Goal: Task Accomplishment & Management: Manage account settings

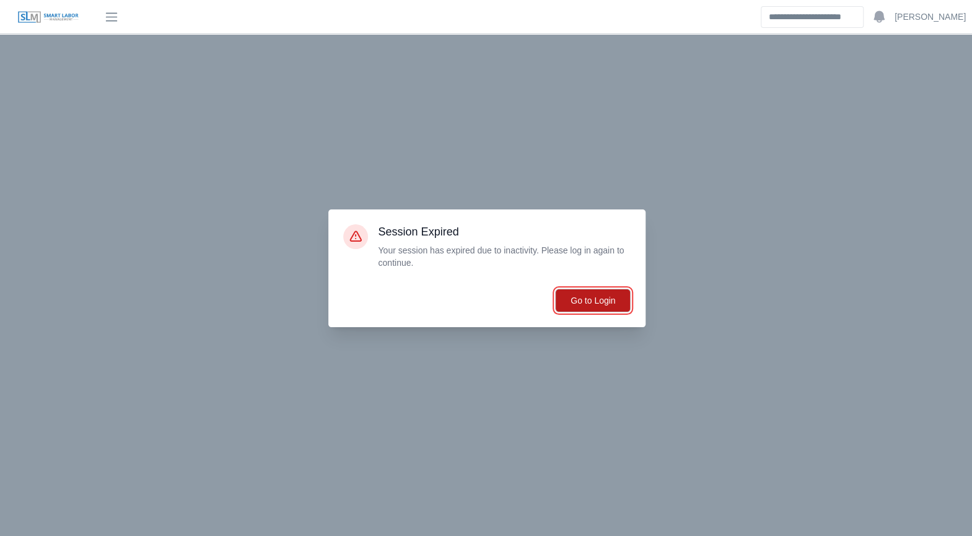
click at [596, 303] on button "Go to Login" at bounding box center [593, 301] width 76 height 24
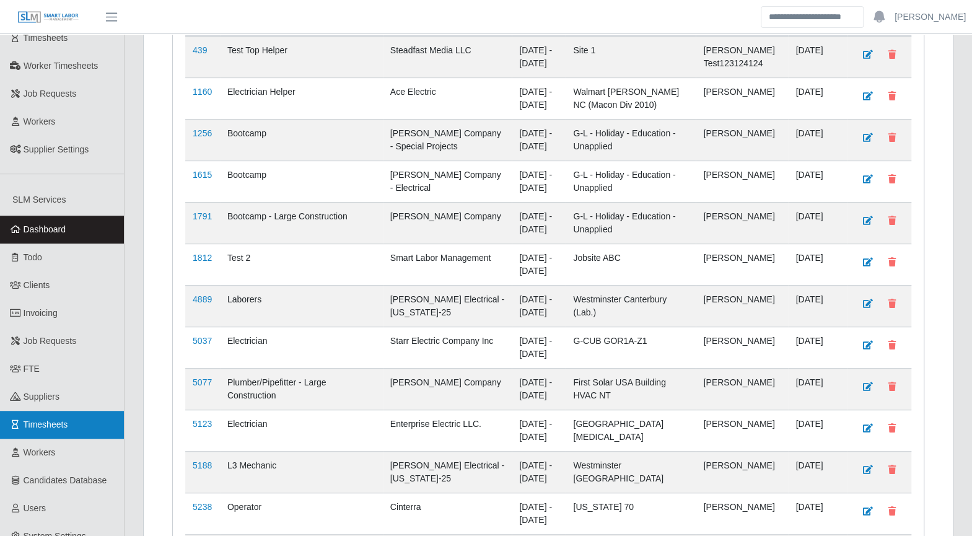
scroll to position [362, 0]
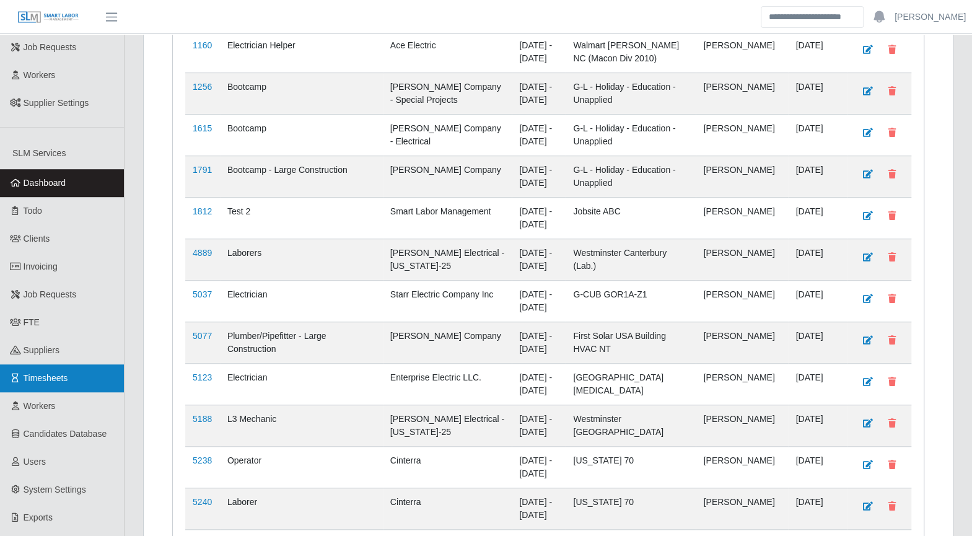
click at [39, 373] on span "Timesheets" at bounding box center [46, 378] width 45 height 10
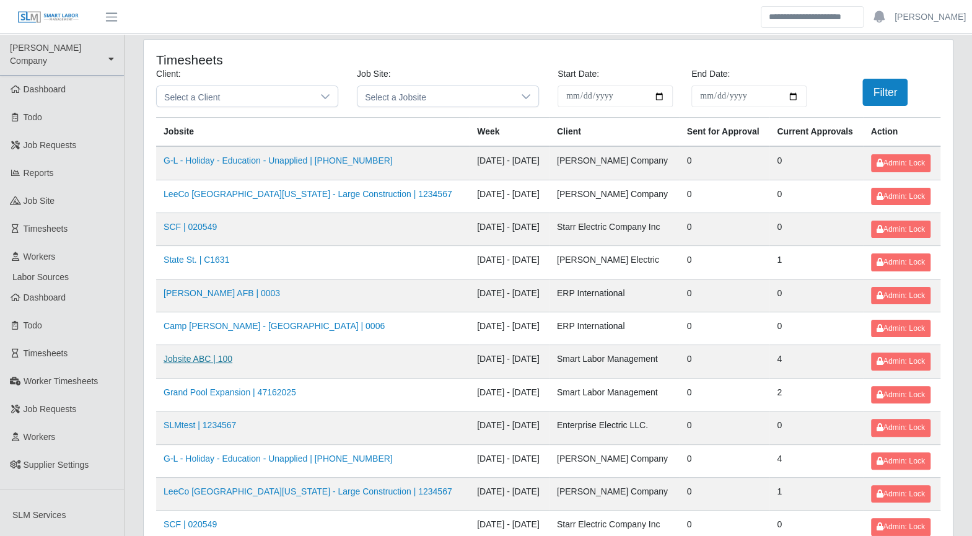
click at [209, 355] on link "Jobsite ABC | 100" at bounding box center [198, 359] width 69 height 10
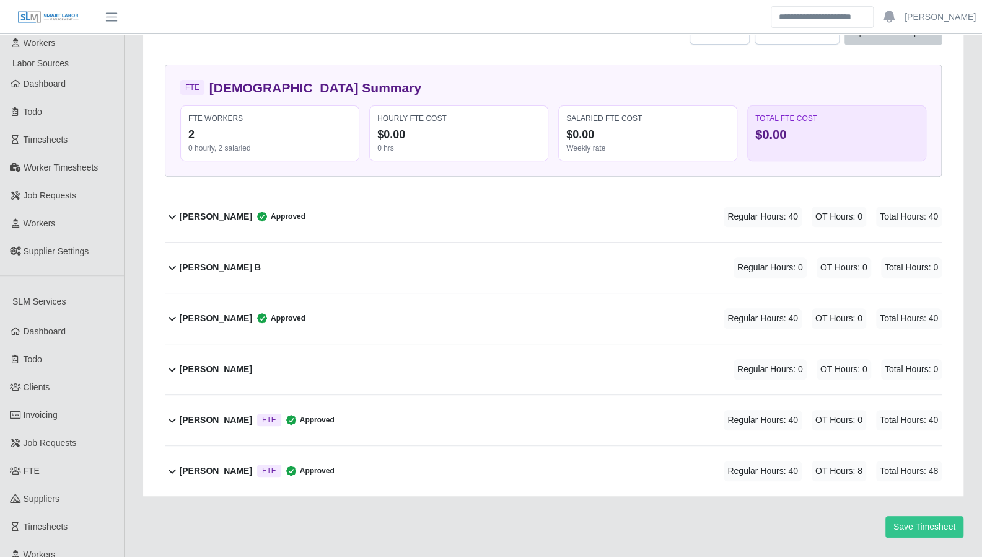
scroll to position [215, 0]
click at [262, 415] on span "FTE" at bounding box center [269, 418] width 14 height 10
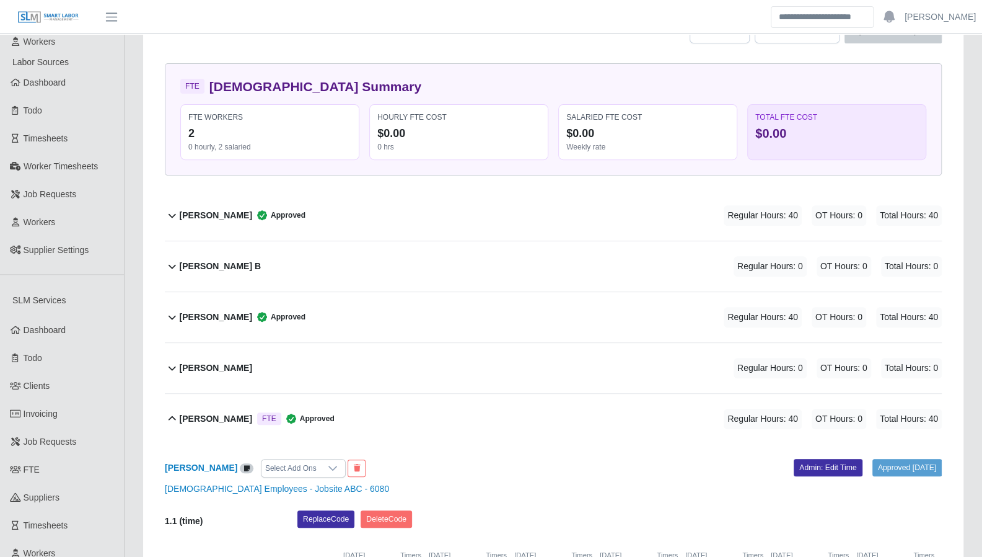
click at [262, 415] on span "FTE" at bounding box center [269, 418] width 14 height 10
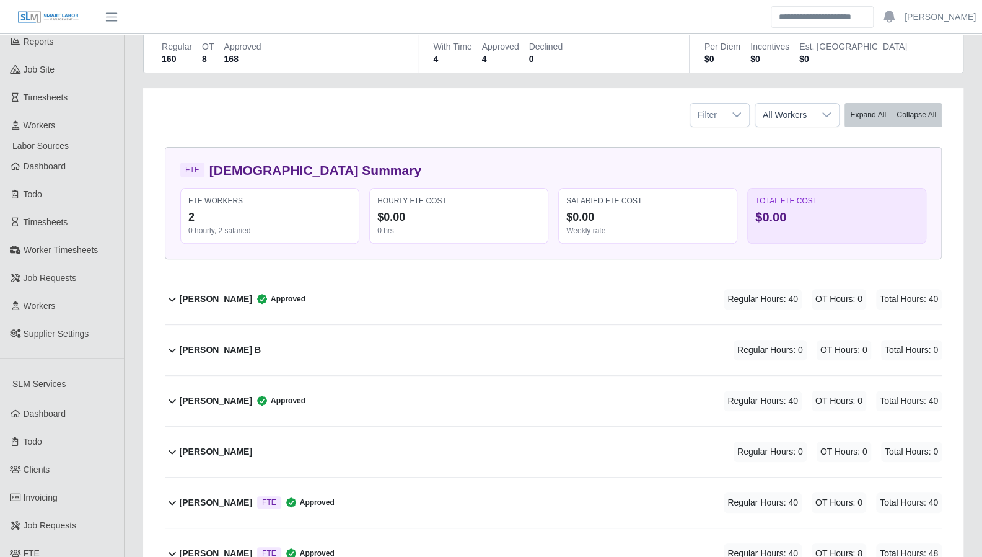
scroll to position [134, 0]
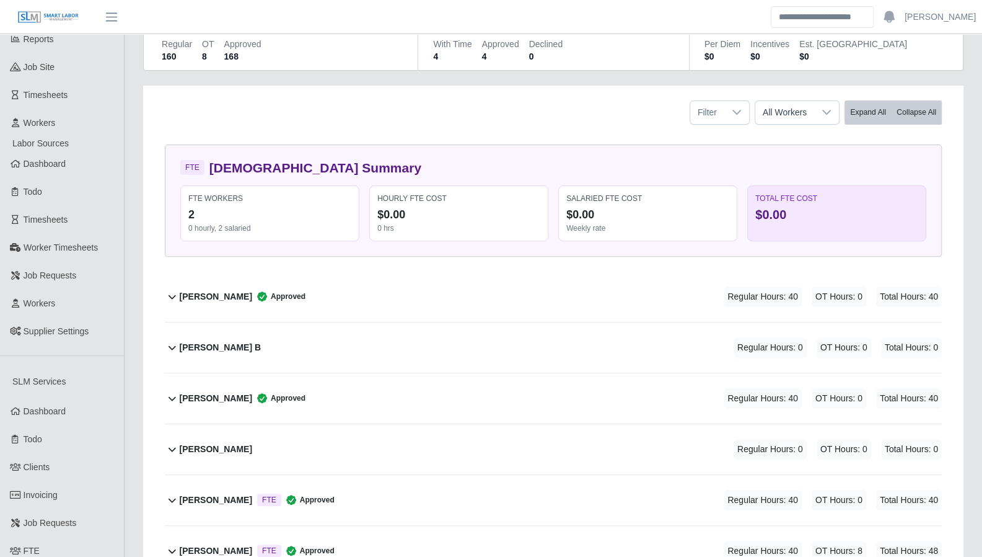
click at [195, 198] on div "FTE Workers" at bounding box center [269, 198] width 163 height 10
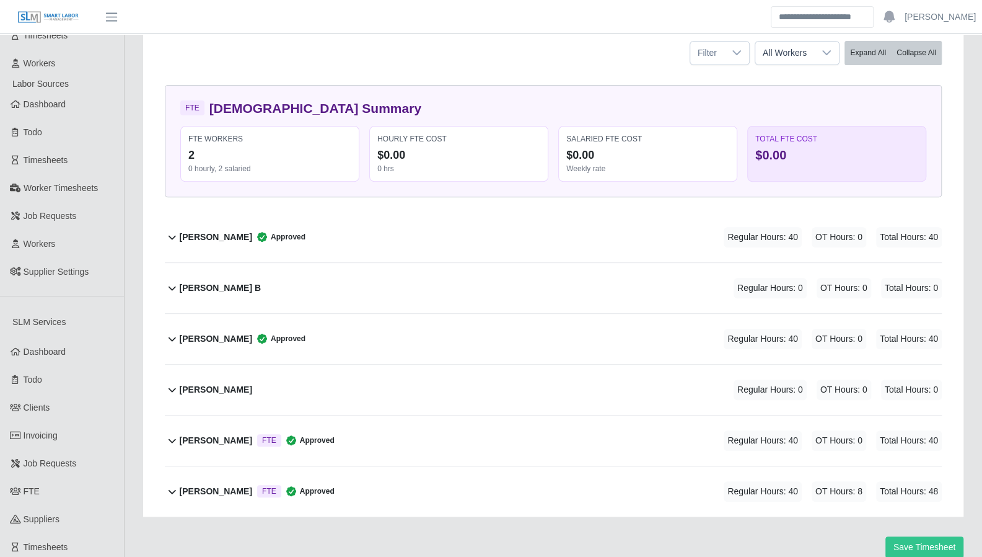
scroll to position [195, 0]
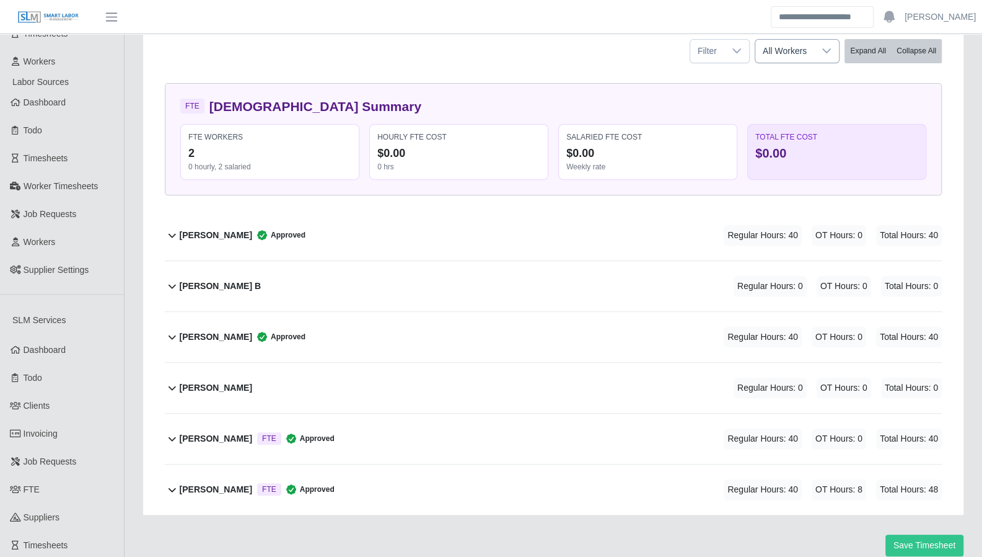
click at [835, 51] on div at bounding box center [826, 51] width 25 height 23
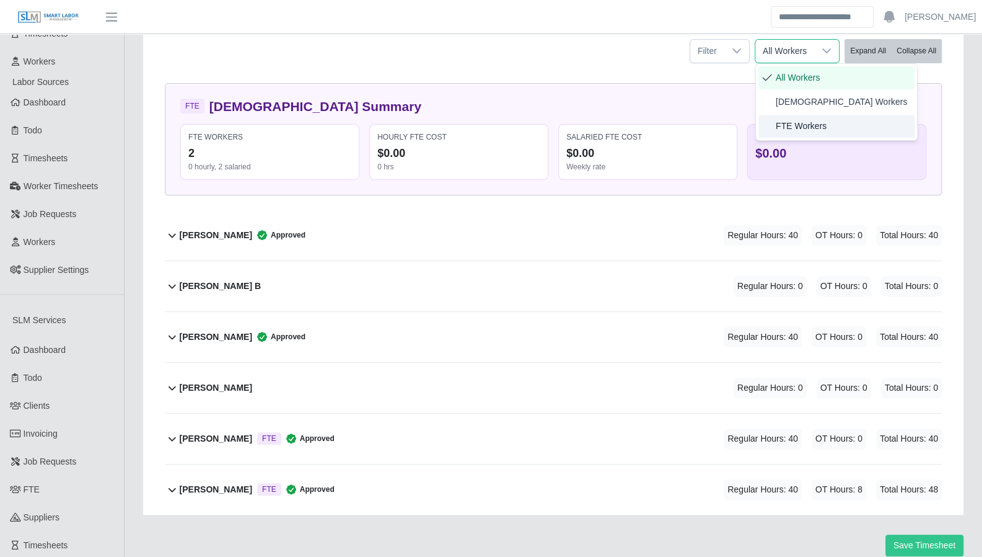
click at [790, 130] on span "FTE Workers" at bounding box center [801, 126] width 51 height 13
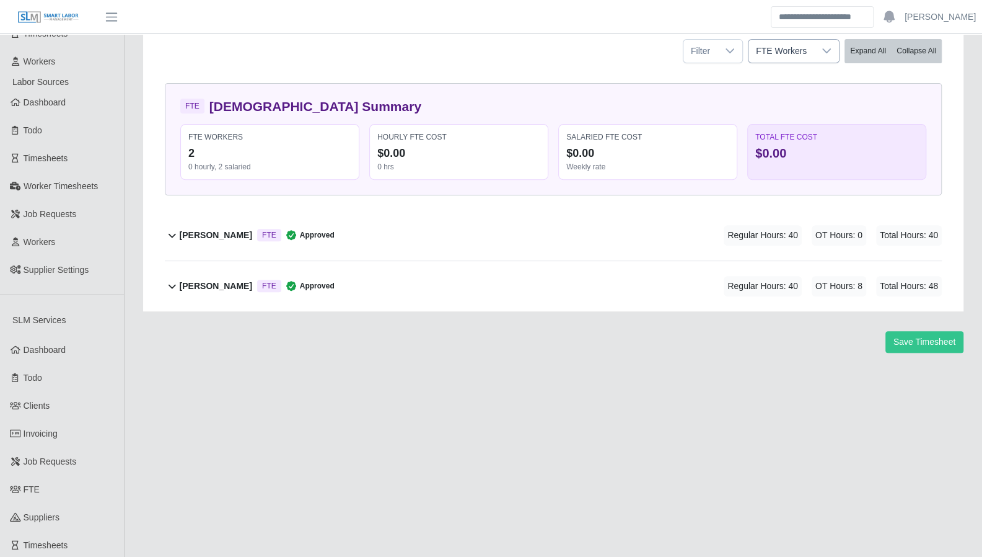
click at [820, 54] on div at bounding box center [826, 51] width 25 height 23
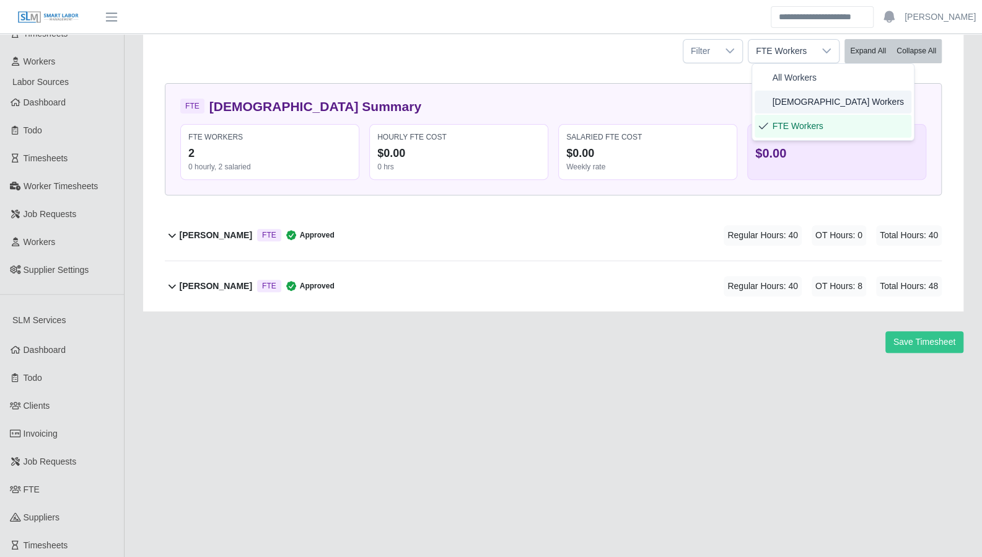
click at [803, 99] on span "Temp Workers" at bounding box center [837, 101] width 131 height 13
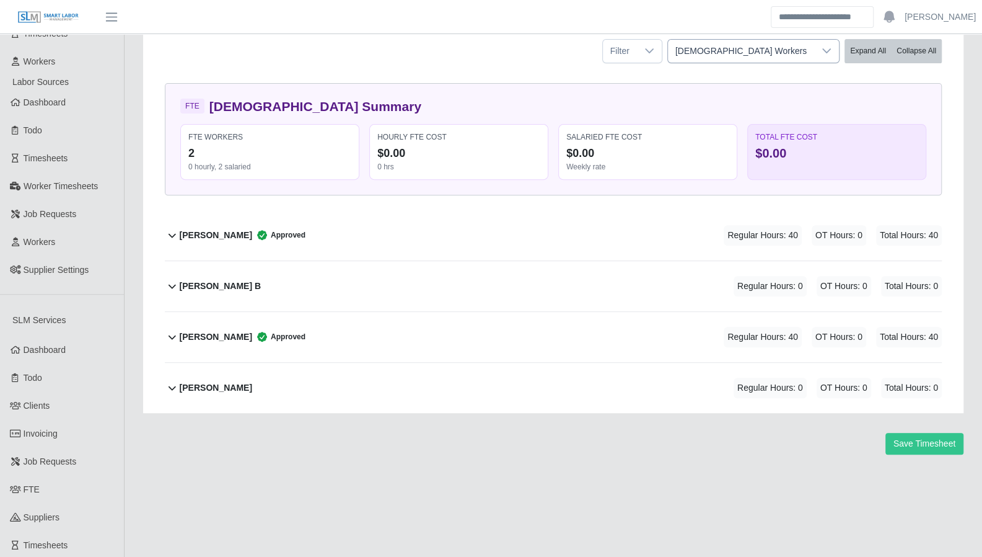
click at [816, 56] on div at bounding box center [826, 51] width 25 height 23
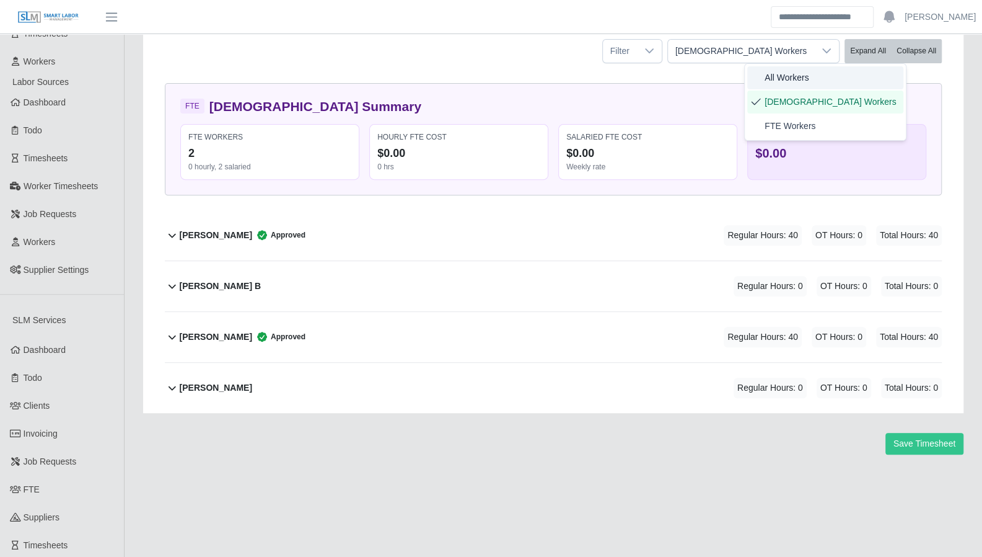
click at [791, 83] on span "All Workers" at bounding box center [787, 77] width 44 height 13
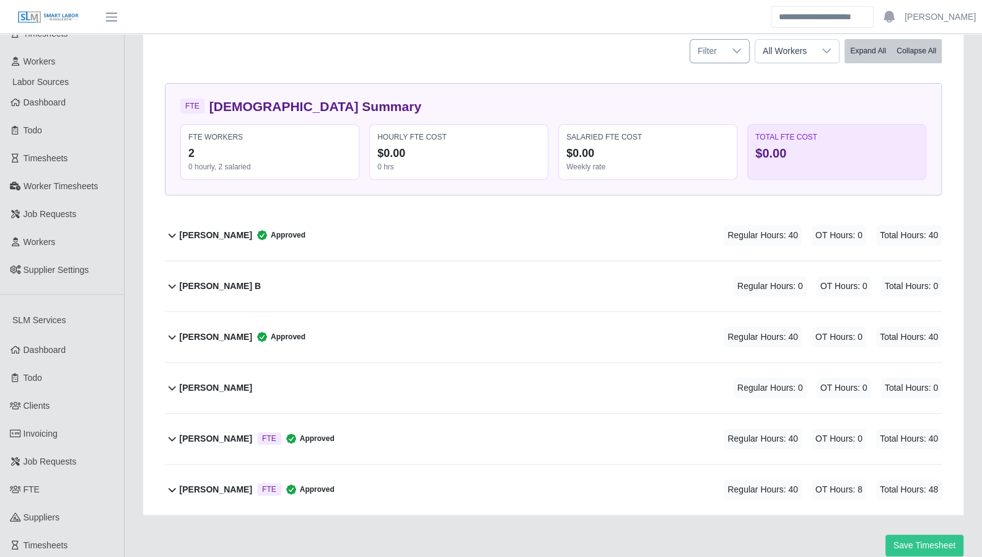
click at [741, 53] on icon at bounding box center [737, 51] width 10 height 10
click at [620, 53] on div "Filter All Workers Expand All Collapse All" at bounding box center [554, 46] width 796 height 44
click at [40, 420] on link "Invoicing" at bounding box center [62, 434] width 124 height 28
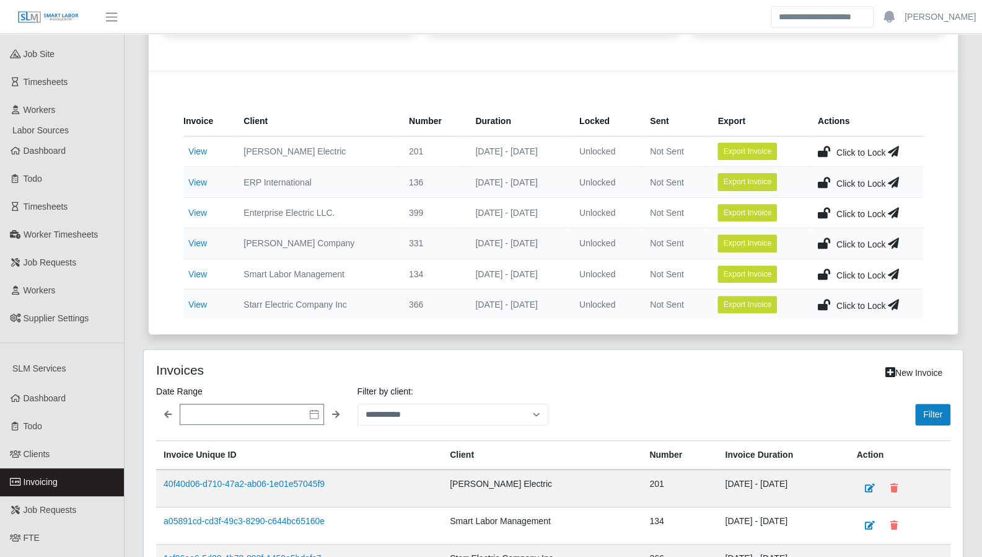
scroll to position [145, 0]
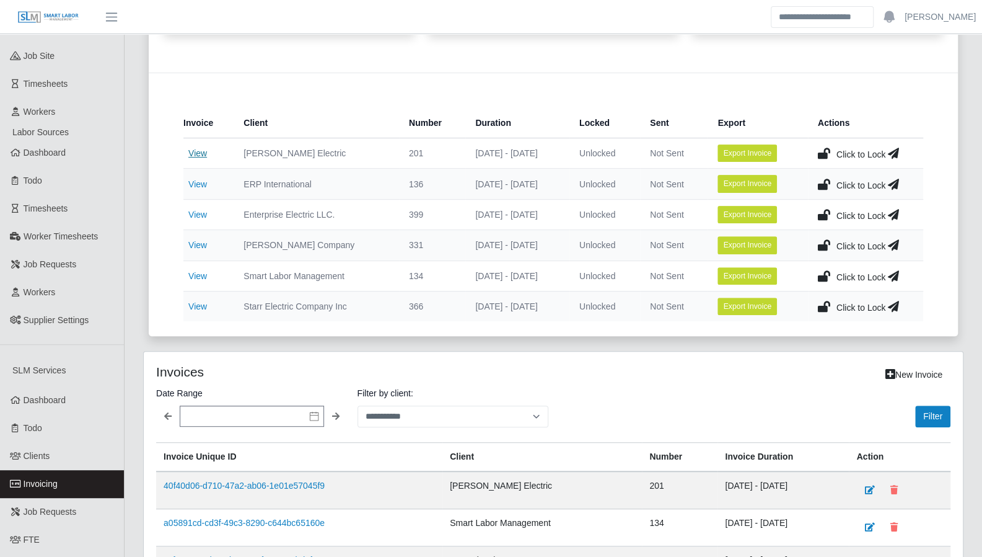
click at [200, 157] on link "View" at bounding box center [197, 153] width 19 height 10
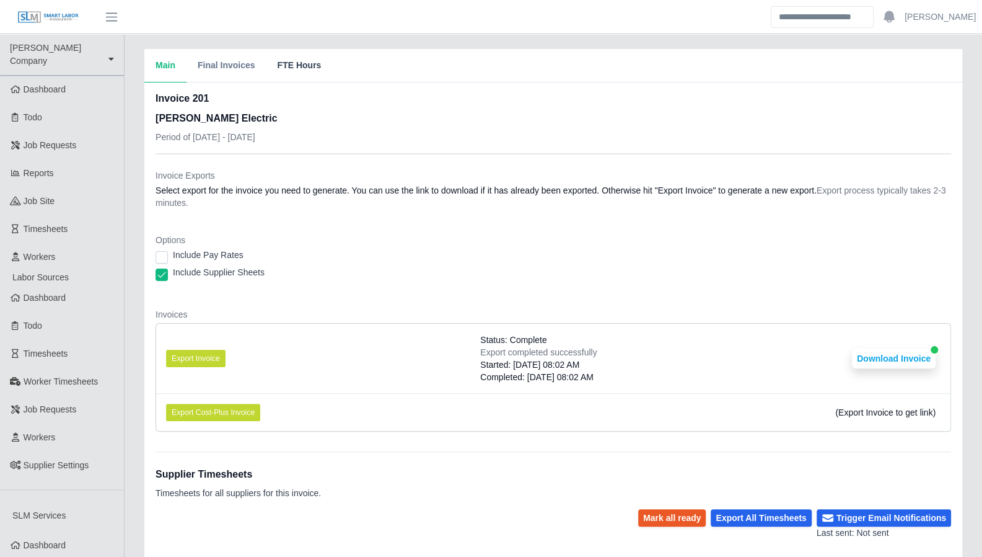
click at [289, 64] on button "FTE Hours" at bounding box center [299, 65] width 66 height 33
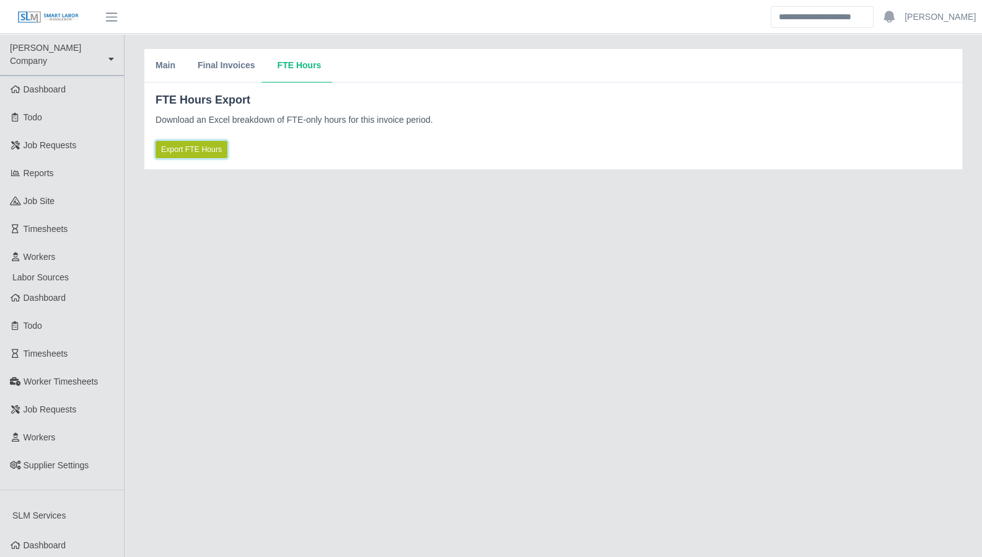
click at [188, 144] on span "Export FTE Hours" at bounding box center [191, 149] width 61 height 11
click at [162, 67] on button "Main" at bounding box center [165, 65] width 42 height 33
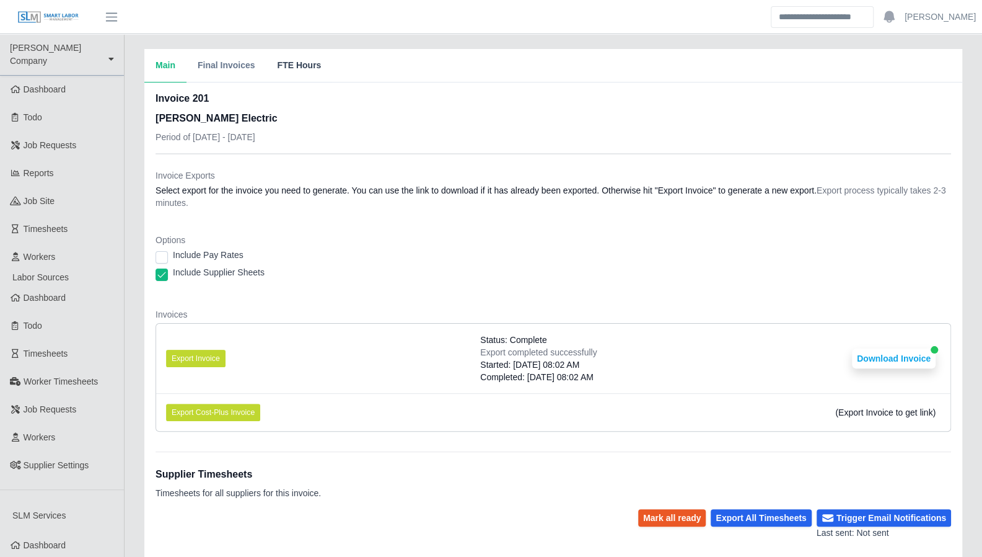
click at [281, 66] on button "FTE Hours" at bounding box center [299, 65] width 66 height 33
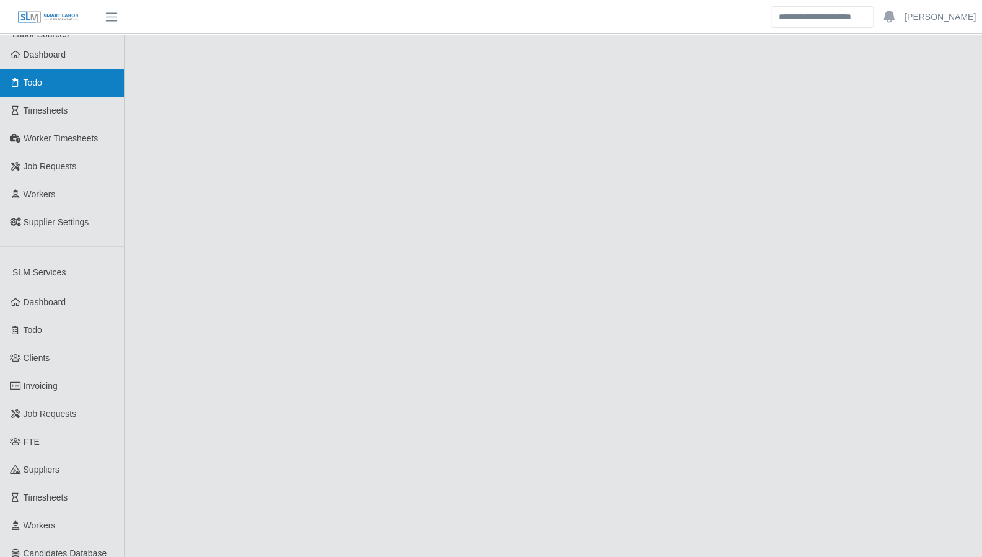
scroll to position [246, 0]
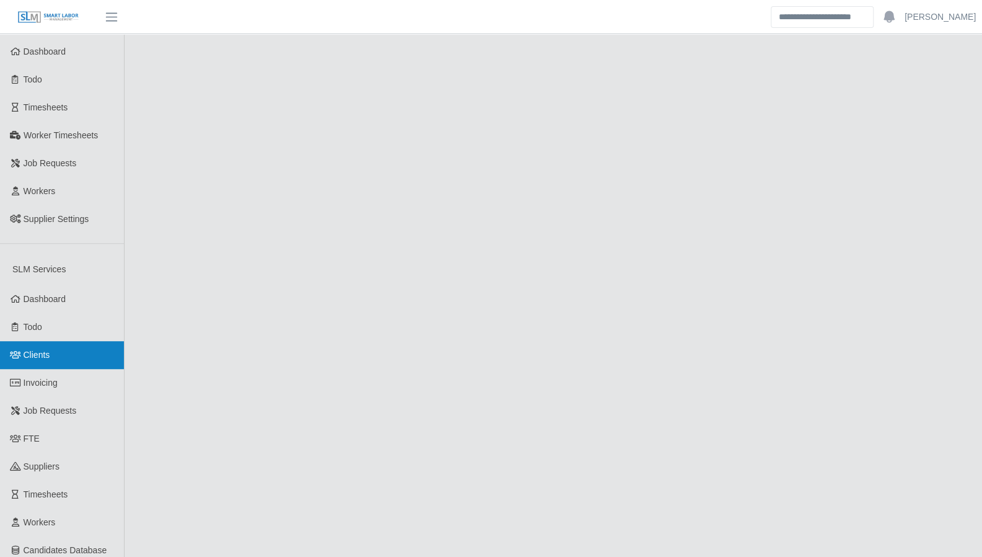
click at [38, 350] on span "Clients" at bounding box center [37, 355] width 27 height 10
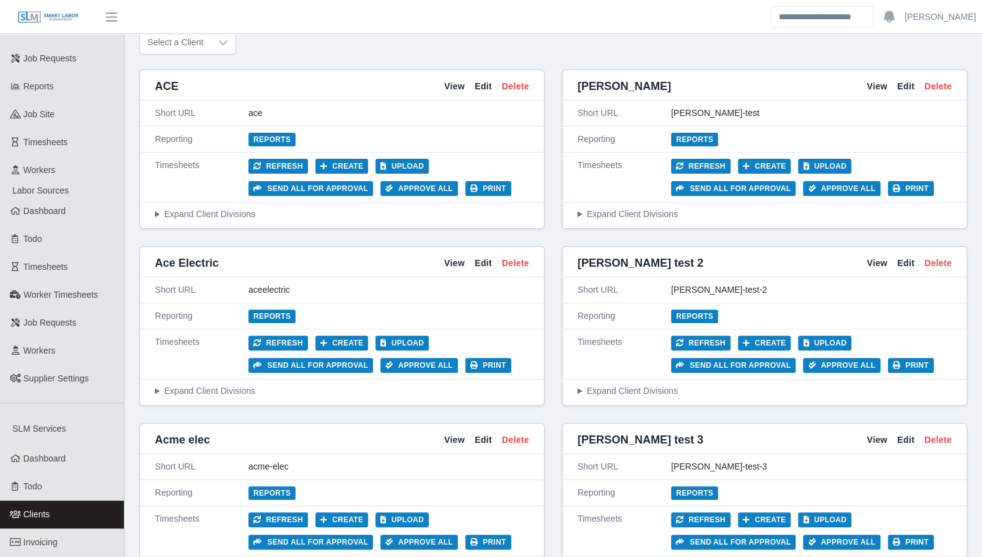
scroll to position [87, 0]
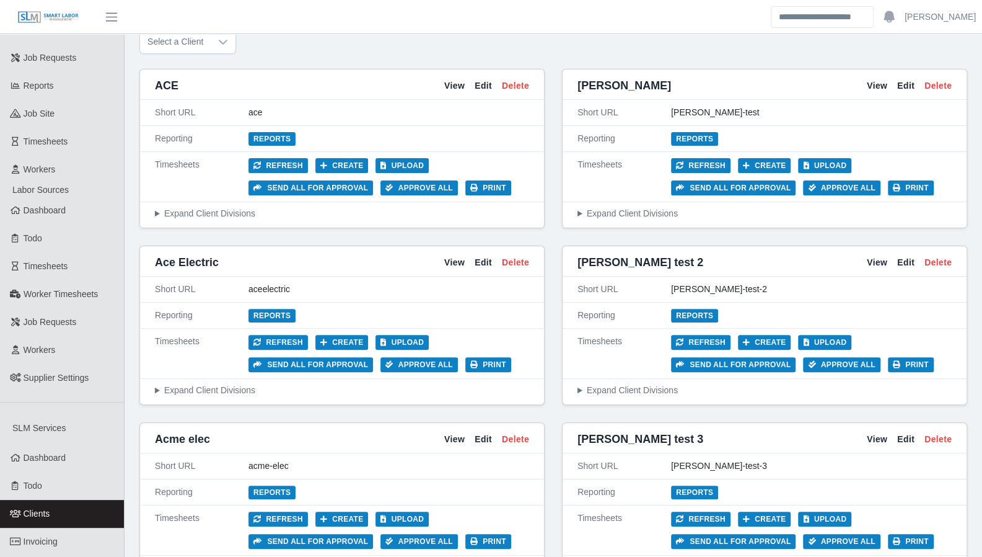
click at [465, 260] on div "View Edit Delete" at bounding box center [486, 262] width 85 height 13
click at [454, 258] on link "View" at bounding box center [454, 262] width 20 height 13
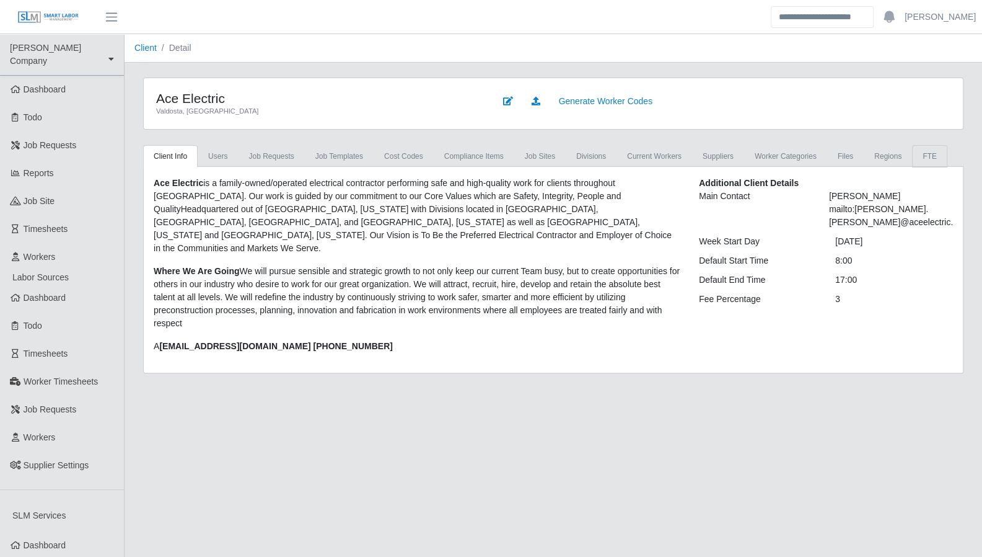
click at [912, 159] on link "FTE" at bounding box center [929, 156] width 35 height 22
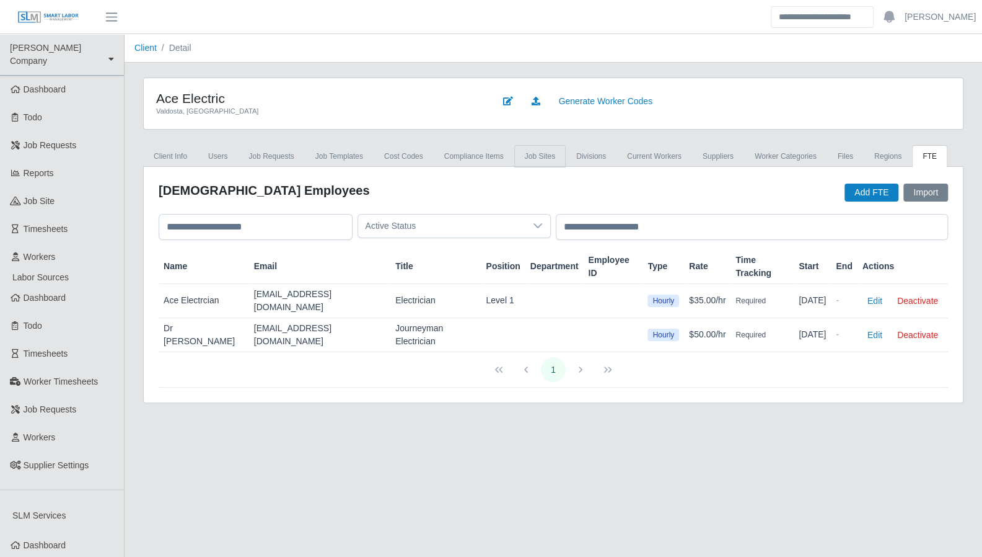
click at [533, 161] on link "job sites" at bounding box center [539, 156] width 51 height 22
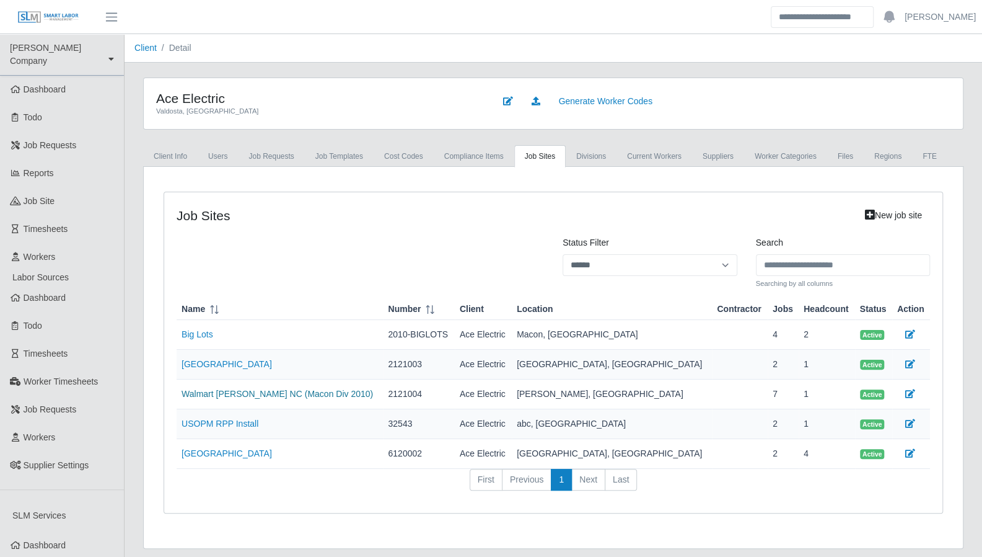
click at [242, 394] on link "Walmart [PERSON_NAME] NC (Macon Div 2010)" at bounding box center [278, 394] width 192 height 10
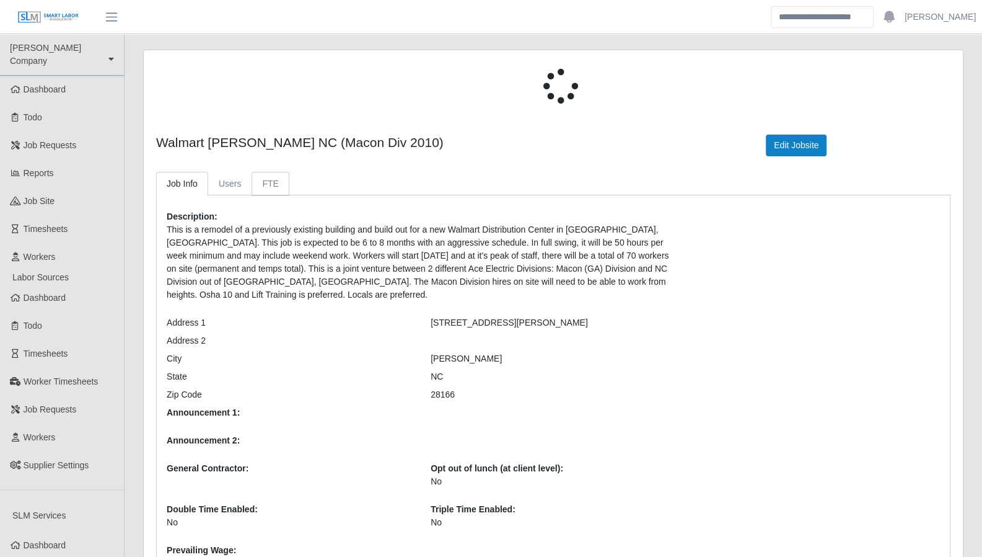
click at [264, 172] on link "FTE" at bounding box center [270, 184] width 37 height 24
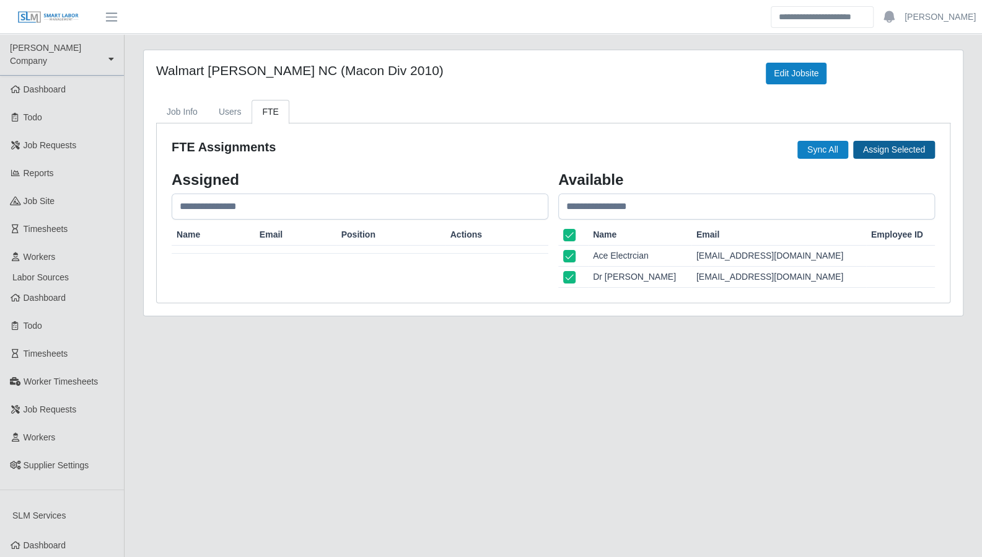
click at [914, 142] on button "Assign Selected" at bounding box center [894, 150] width 82 height 18
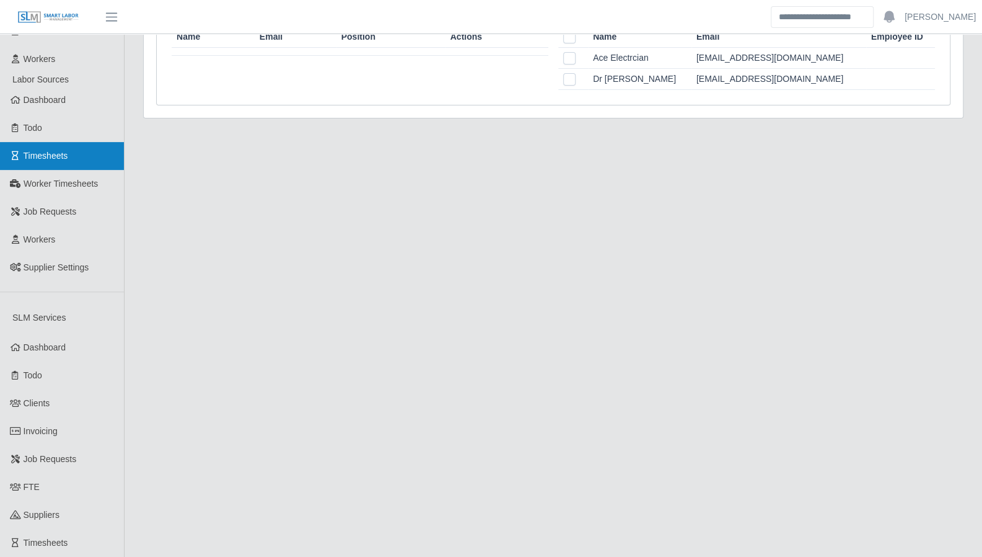
scroll to position [198, 0]
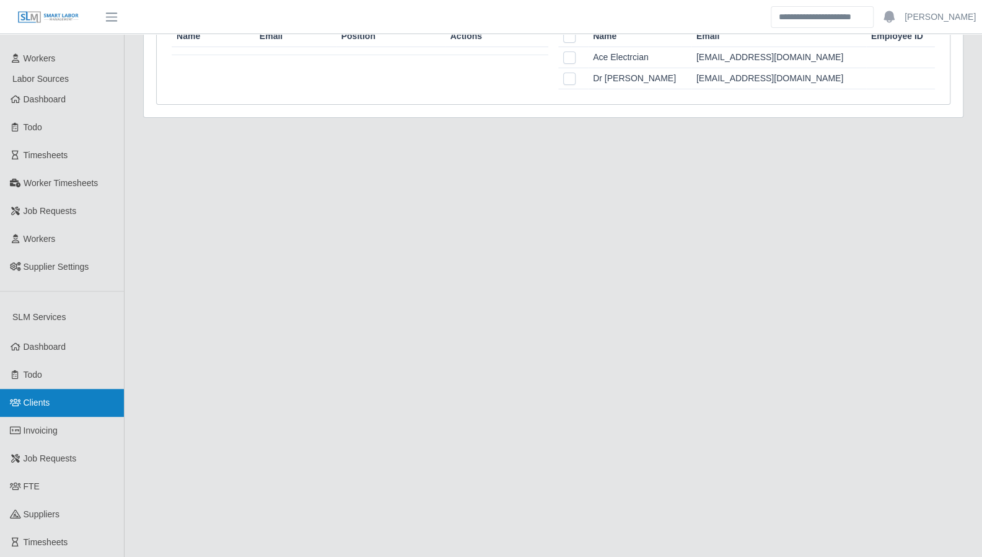
click at [41, 397] on span "Clients" at bounding box center [37, 402] width 27 height 10
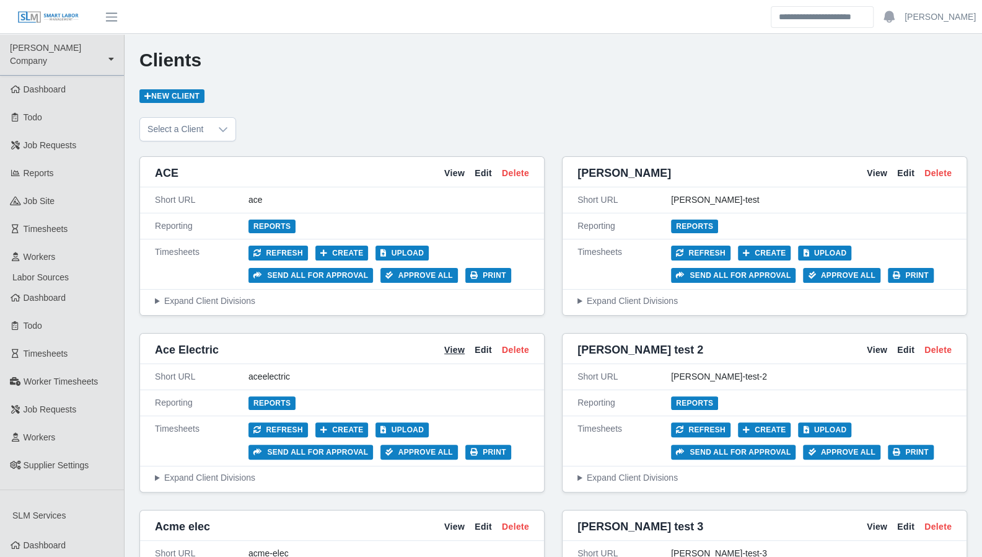
click at [457, 348] on link "View" at bounding box center [454, 349] width 20 height 13
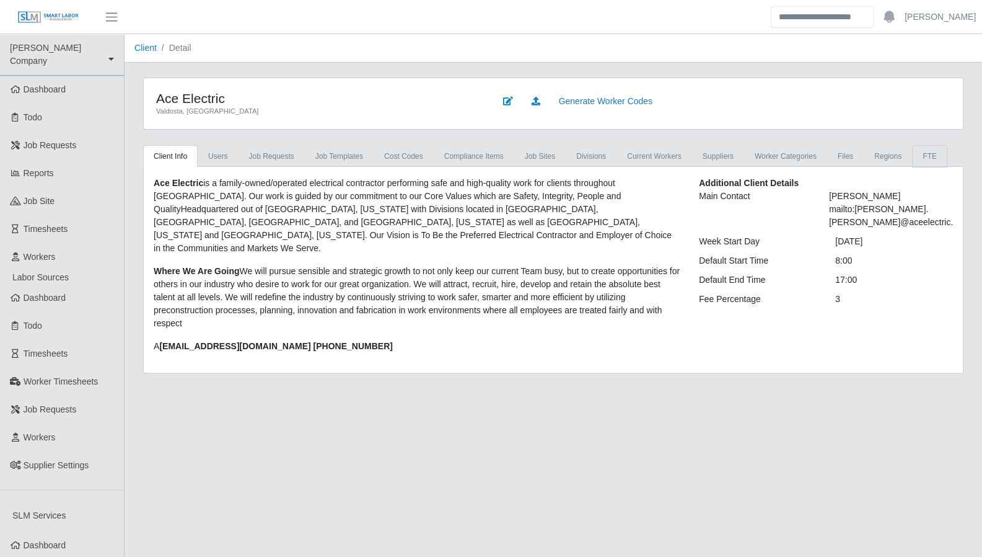
drag, startPoint x: 908, startPoint y: 157, endPoint x: 919, endPoint y: 180, distance: 26.1
click at [912, 157] on link "FTE" at bounding box center [929, 156] width 35 height 22
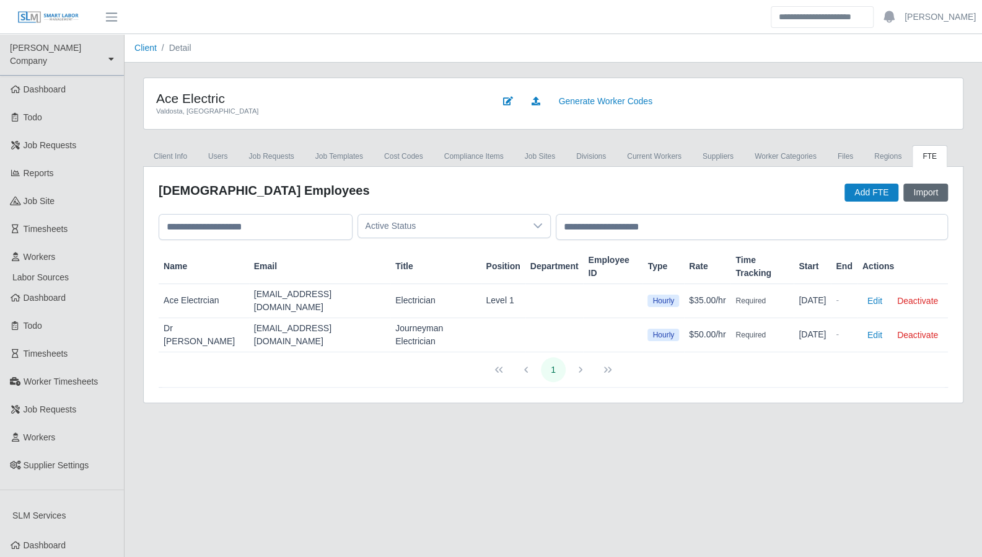
click at [909, 191] on button "Import" at bounding box center [926, 192] width 45 height 18
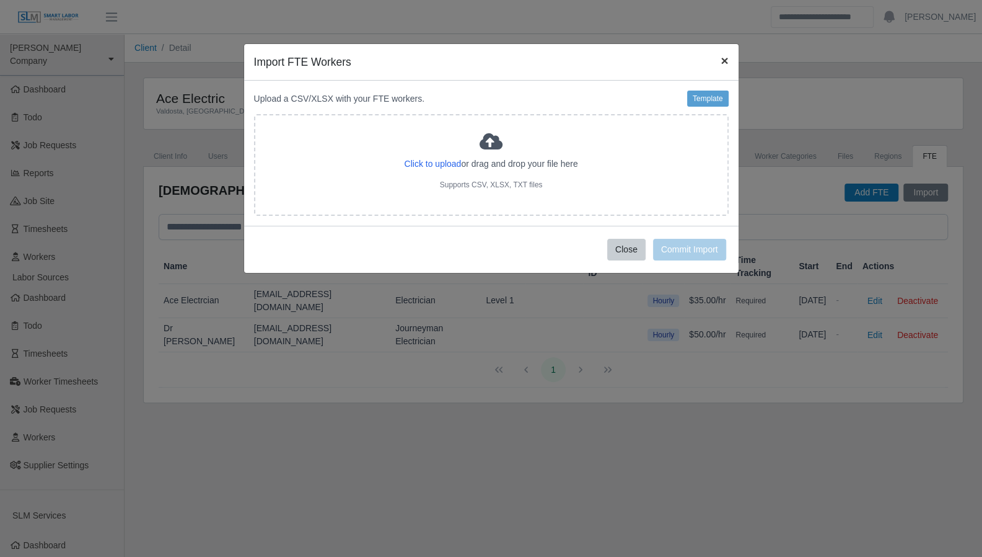
click at [723, 61] on span "×" at bounding box center [724, 60] width 7 height 14
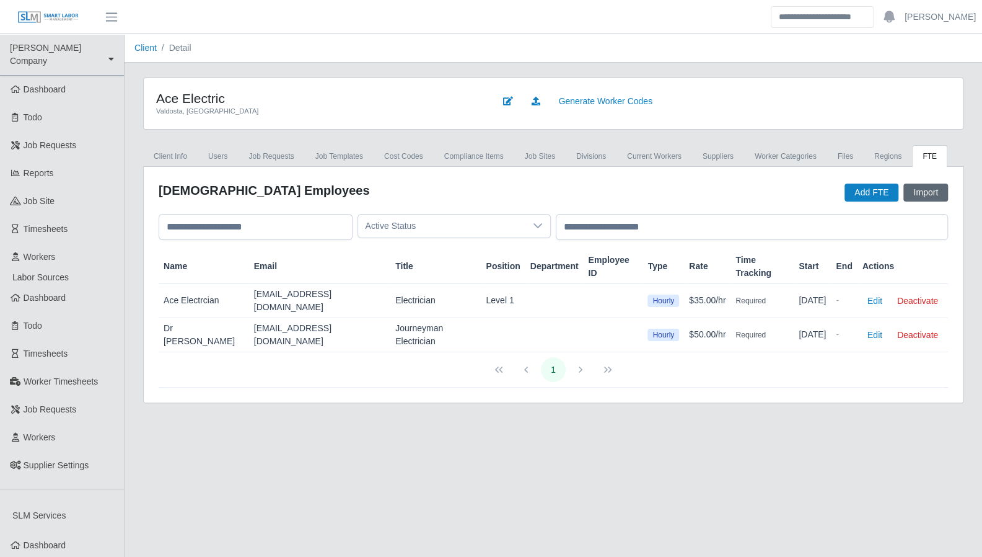
click at [915, 189] on button "Import" at bounding box center [926, 192] width 45 height 18
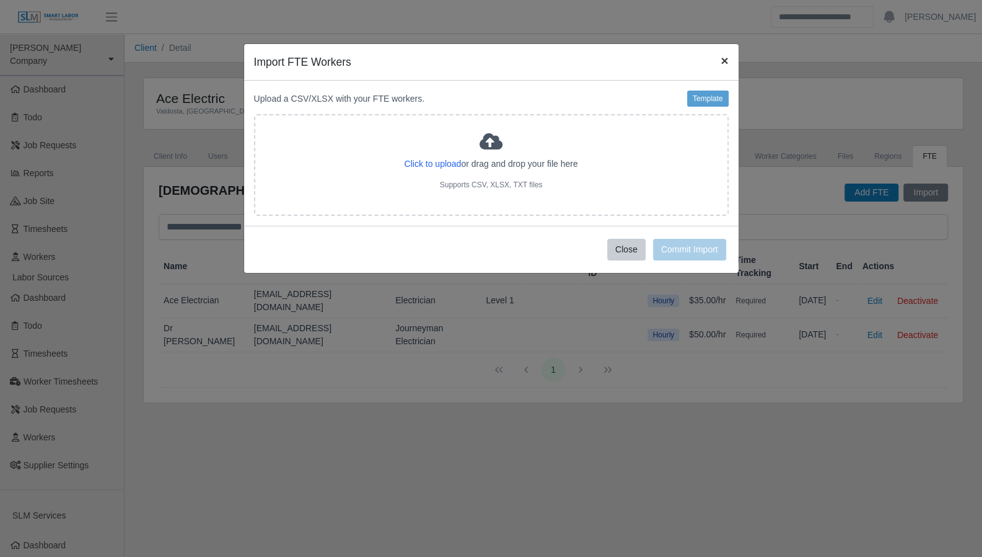
click at [725, 61] on span "×" at bounding box center [724, 60] width 7 height 14
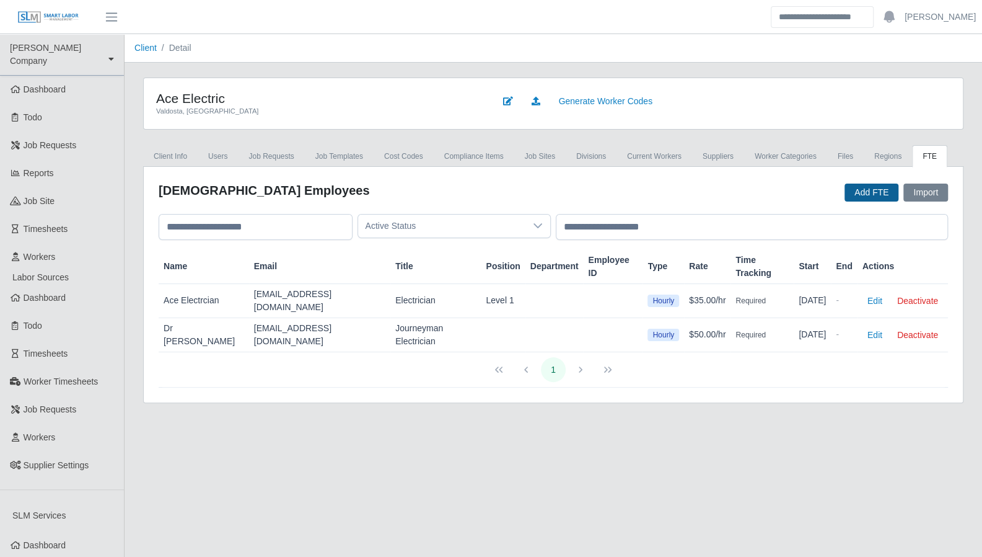
click at [876, 194] on button "Add FTE" at bounding box center [872, 192] width 54 height 18
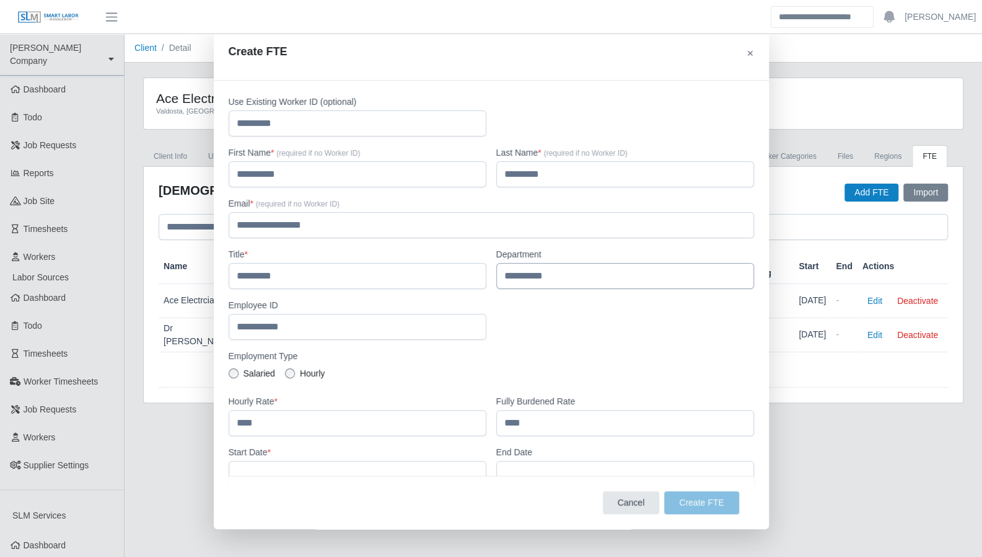
scroll to position [37, 0]
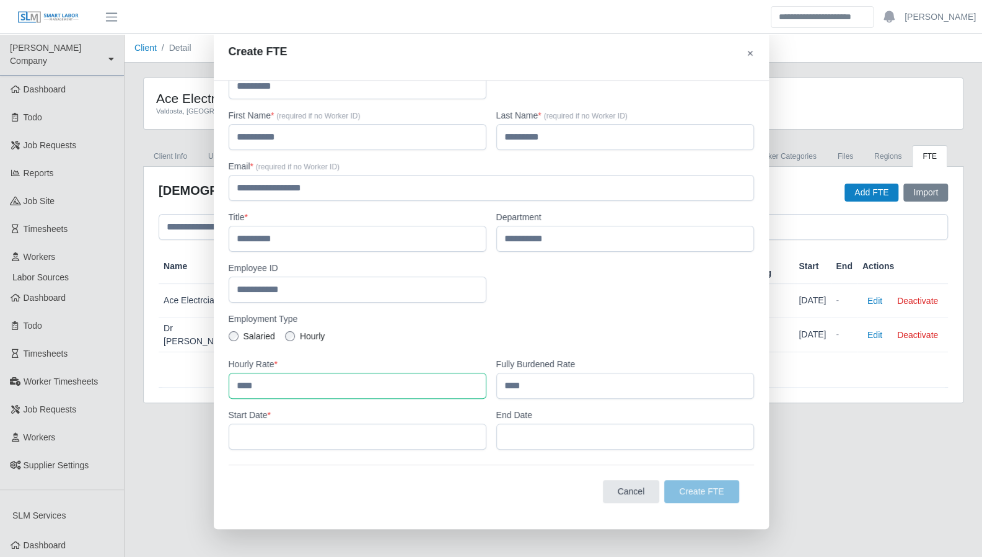
click at [283, 391] on input "number" at bounding box center [358, 385] width 258 height 26
click at [247, 386] on input "number" at bounding box center [358, 385] width 258 height 26
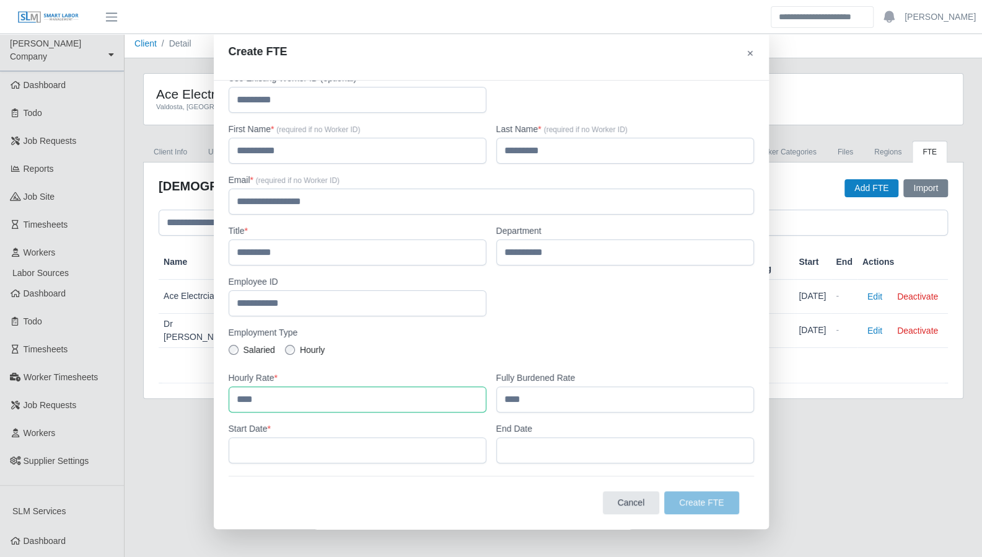
scroll to position [30, 0]
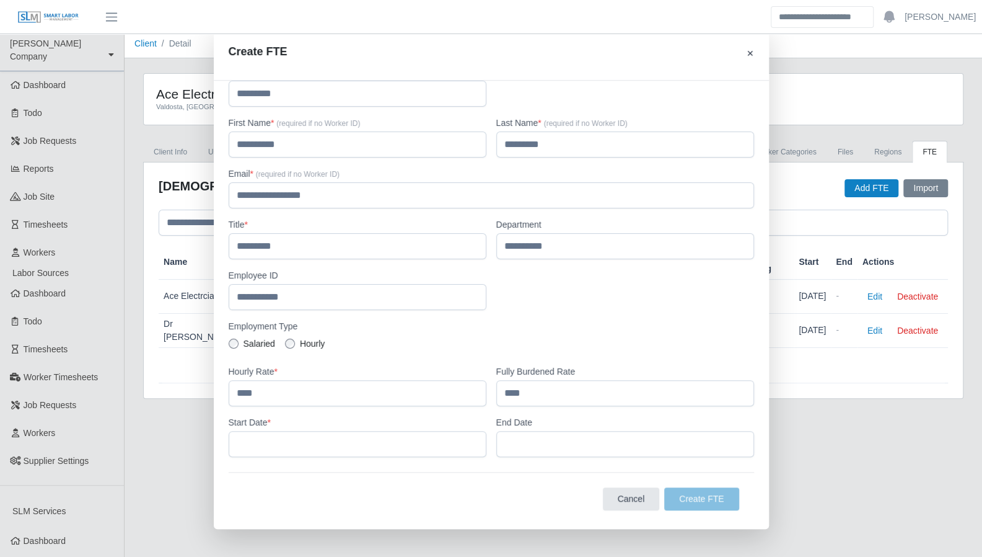
click at [747, 58] on button "✕" at bounding box center [750, 53] width 7 height 13
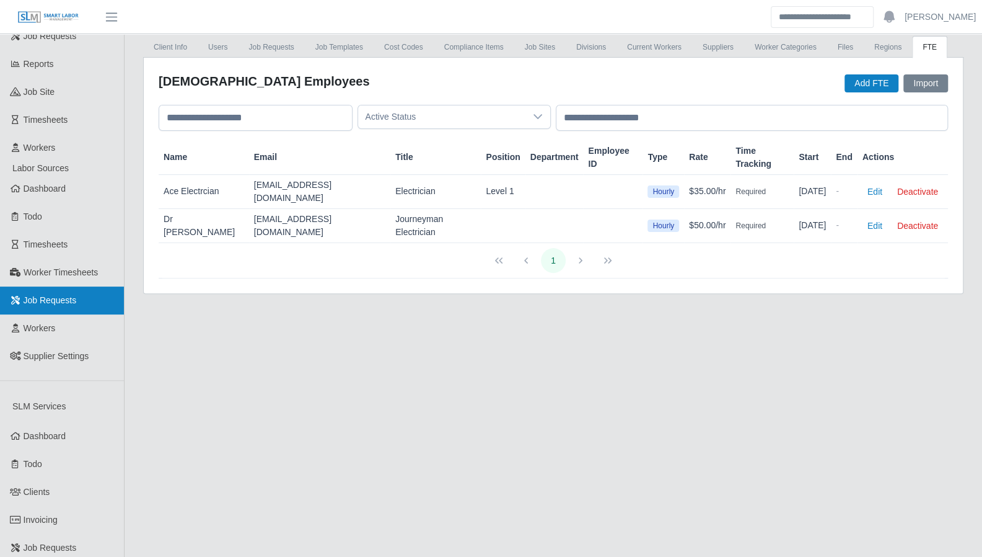
scroll to position [112, 0]
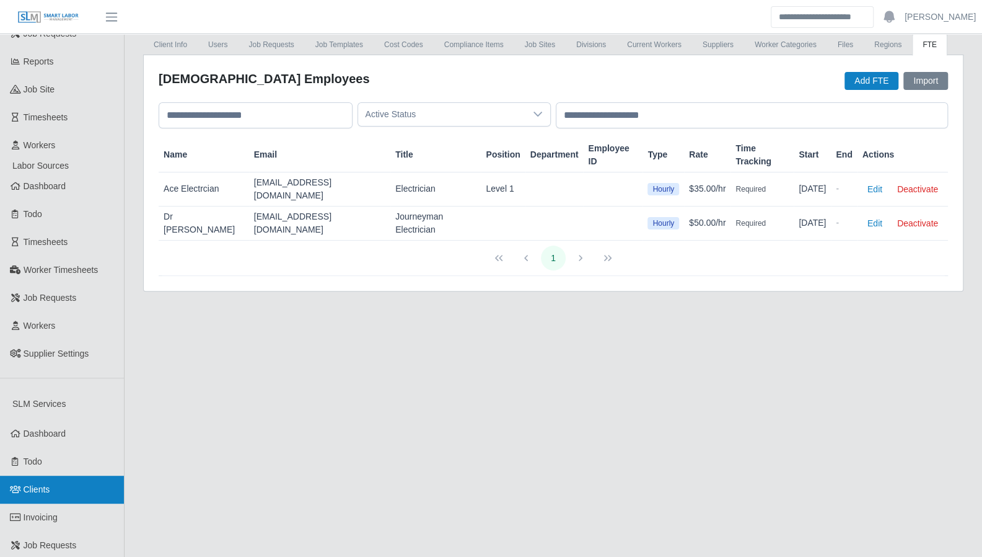
click at [42, 483] on link "Clients" at bounding box center [62, 489] width 124 height 28
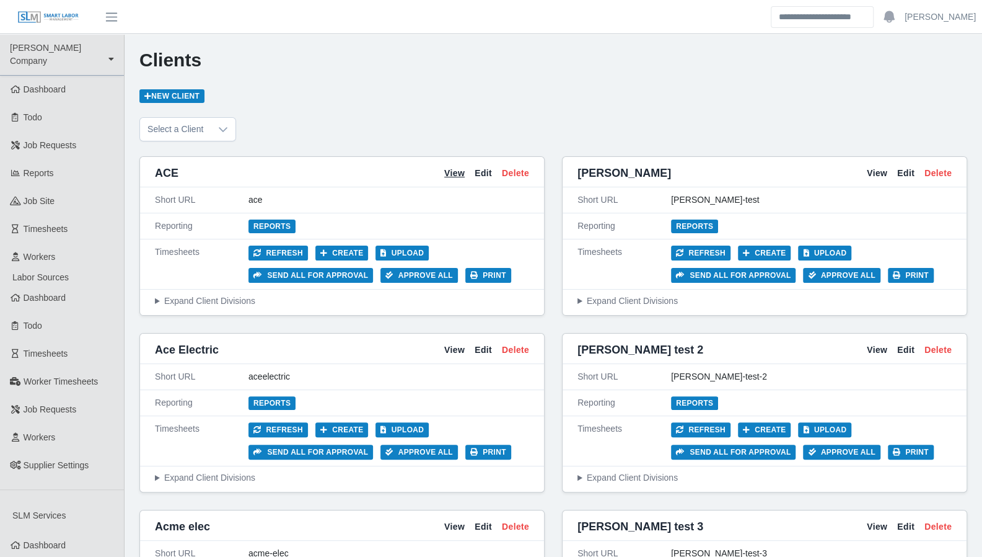
click at [457, 174] on link "View" at bounding box center [454, 173] width 20 height 13
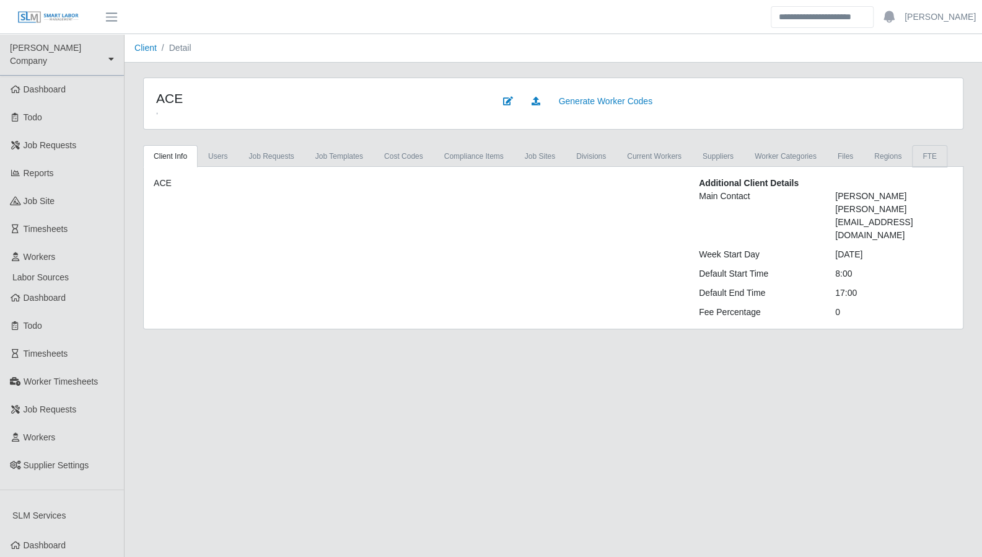
click at [912, 162] on link "FTE" at bounding box center [929, 156] width 35 height 22
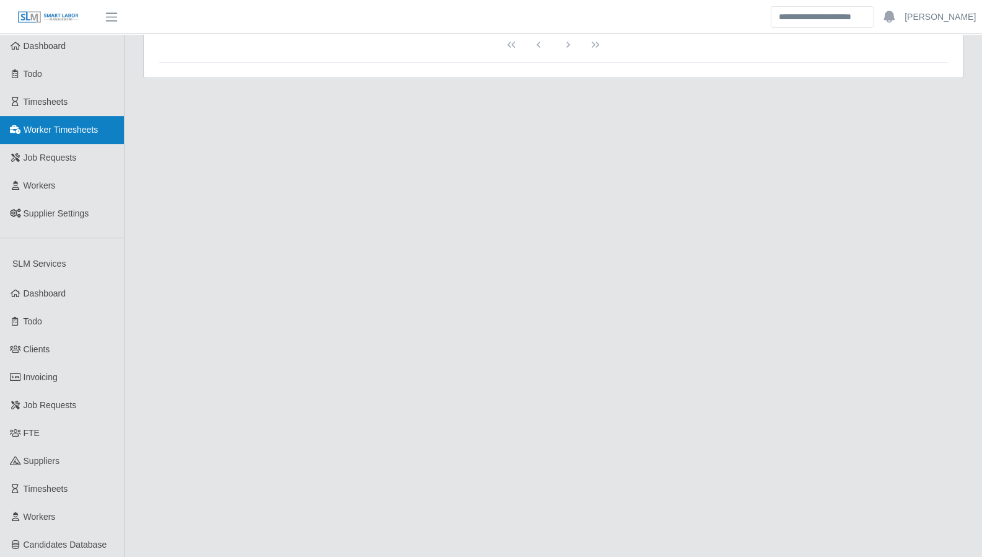
scroll to position [301, 0]
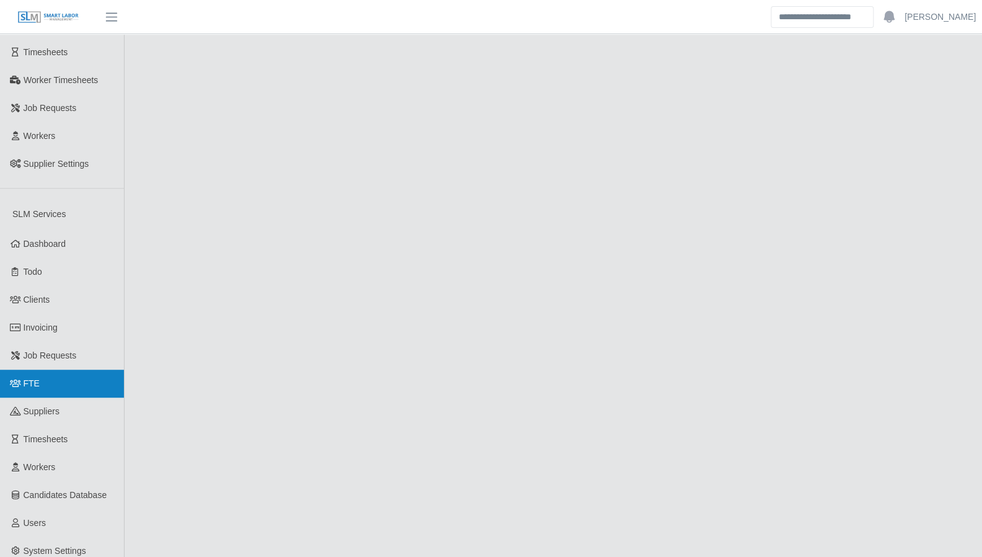
click at [32, 376] on link "FTE" at bounding box center [62, 383] width 124 height 28
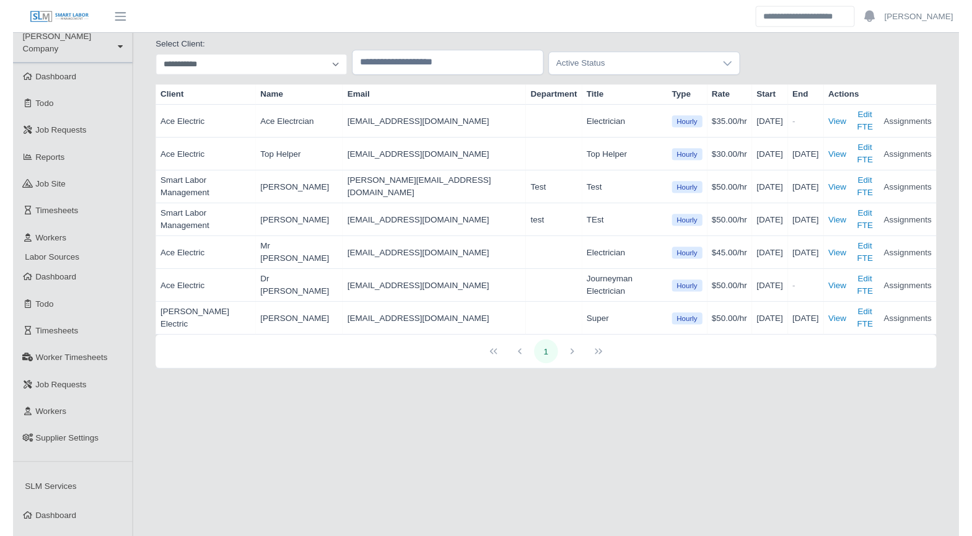
scroll to position [10, 0]
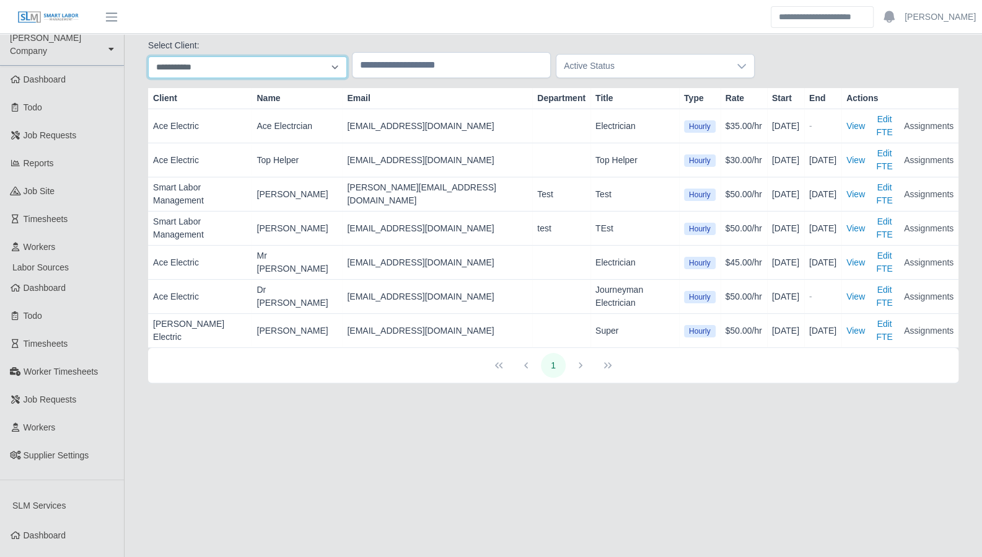
click at [335, 69] on select "**********" at bounding box center [247, 67] width 199 height 22
select select "**"
click at [148, 56] on select "**********" at bounding box center [247, 67] width 199 height 22
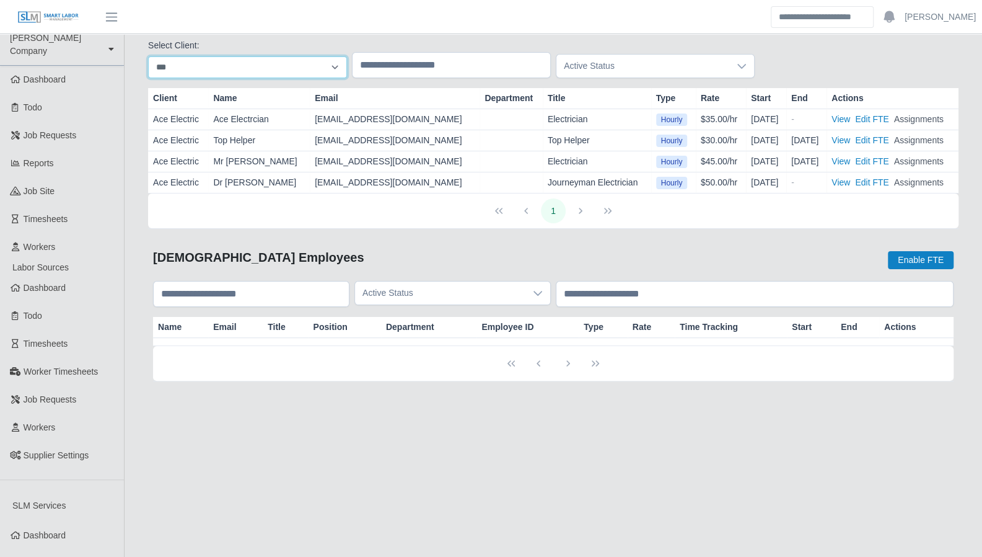
click at [337, 68] on select "**********" at bounding box center [247, 67] width 199 height 22
click at [428, 260] on div "[DEMOGRAPHIC_DATA] Employees Enable FTE" at bounding box center [553, 260] width 801 height 22
